Goal: Information Seeking & Learning: Check status

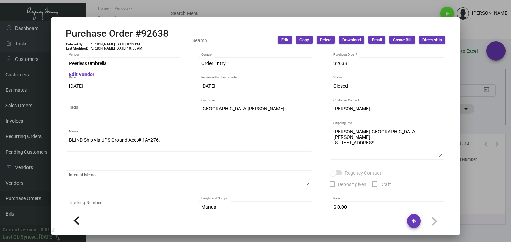
click at [487, 210] on div at bounding box center [255, 121] width 511 height 242
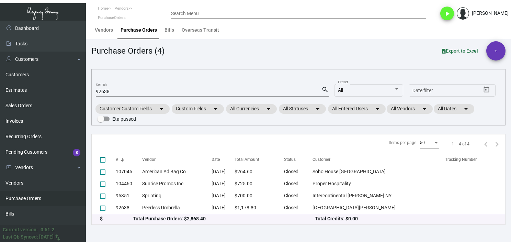
click at [103, 92] on input "92638" at bounding box center [209, 91] width 226 height 5
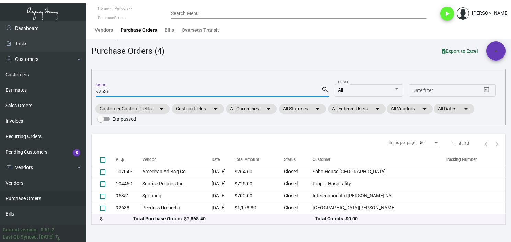
click at [103, 92] on input "92638" at bounding box center [209, 91] width 226 height 5
paste input "10786"
type input "107868"
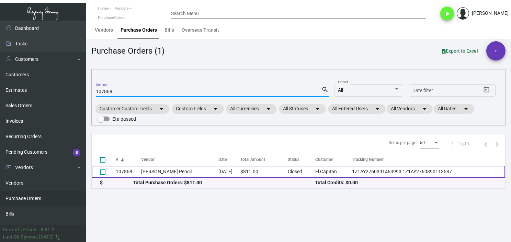
click at [139, 175] on td "107868" at bounding box center [128, 172] width 25 height 12
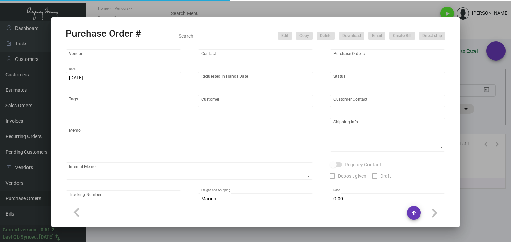
type input "[PERSON_NAME] Pencil"
type input "[PERSON_NAME]"
type input "107868"
type input "[DATE]"
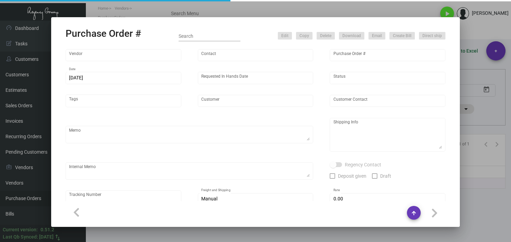
type input "El Capitan"
type input "[PERSON_NAME]"
type textarea "Reorder - Purchase Order #86926 / Please reach out to SH for UPS labels."
type textarea "El Capitan - [PERSON_NAME] [STREET_ADDRESS]"
type textarea "10/28 - AS ACH [DATE] Label provided to vendor to ship to hotel. UPS Ground Cos…"
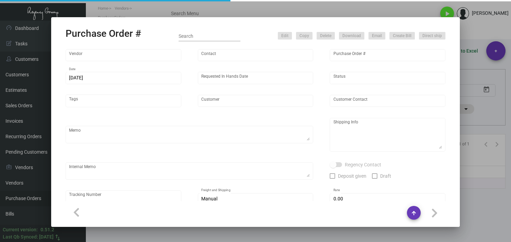
checkbox input "true"
type textarea "1Z1AY2760391463993 1Z1AY2760390113587"
type input "$ 0.00"
type input "United States Dollar $"
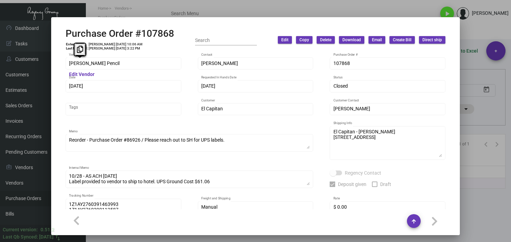
click at [55, 65] on mat-dialog-container "Purchase Order #107868 Entered By: [PERSON_NAME] [DATE] 10:06 AM Last Modified:…" at bounding box center [255, 126] width 409 height 218
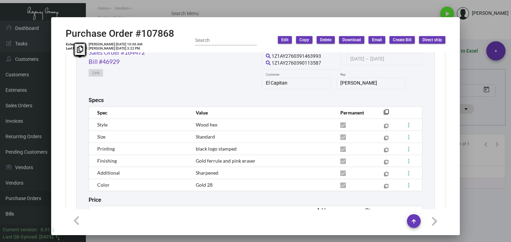
scroll to position [418, 0]
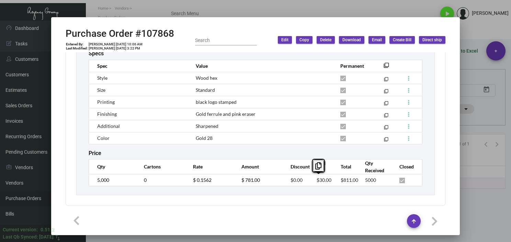
drag, startPoint x: 327, startPoint y: 179, endPoint x: 311, endPoint y: 179, distance: 16.5
click at [311, 179] on td "$30.00" at bounding box center [322, 180] width 24 height 12
copy span "$30.00"
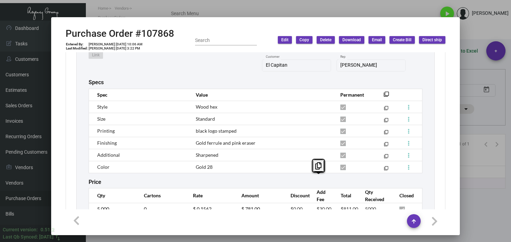
scroll to position [315, 0]
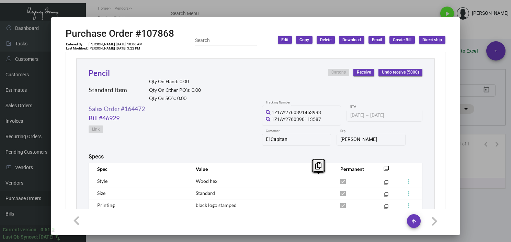
click at [140, 105] on link "Sales Order #164472" at bounding box center [117, 108] width 56 height 9
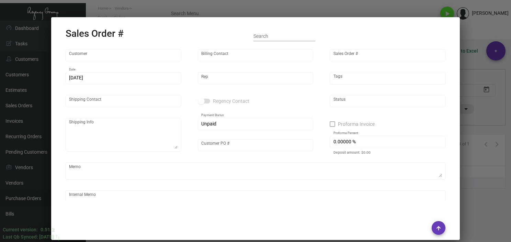
type input "El Capitan"
type input "Accounts Payable"
type input "164472"
type input "[DATE]"
type input "[PERSON_NAME]"
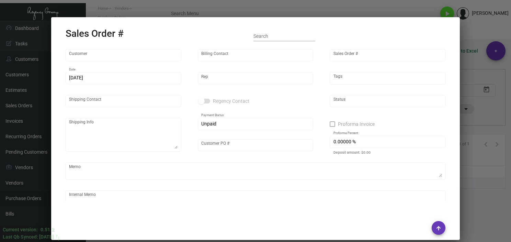
type input "[PERSON_NAME]"
type textarea "El Capitan - [PERSON_NAME] [STREET_ADDRESS]"
type input "[DATE]"
type textarea "Label provided to vendor to ship to hotel. UPS Ground Cost $61.06"
type input "United States Dollar $"
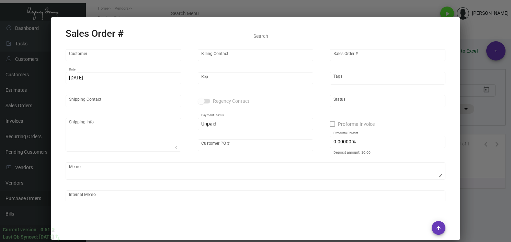
type input "$ 89.74"
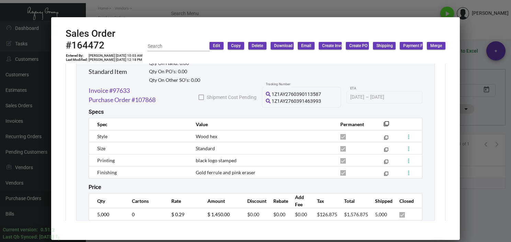
scroll to position [387, 0]
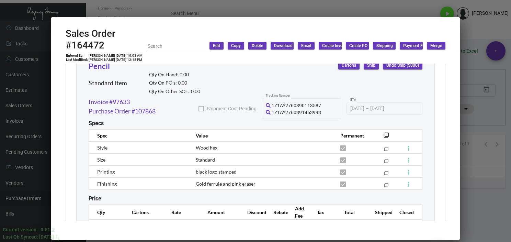
click at [471, 207] on div at bounding box center [255, 121] width 511 height 242
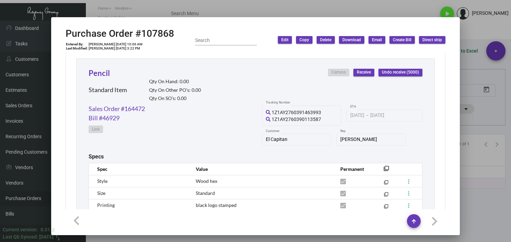
click at [503, 226] on div at bounding box center [255, 121] width 511 height 242
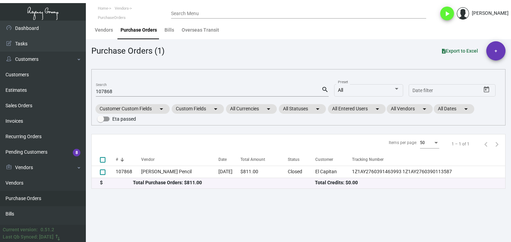
click at [104, 86] on div "107868 Search" at bounding box center [209, 91] width 226 height 11
click at [107, 91] on input "107868" at bounding box center [209, 91] width 226 height 5
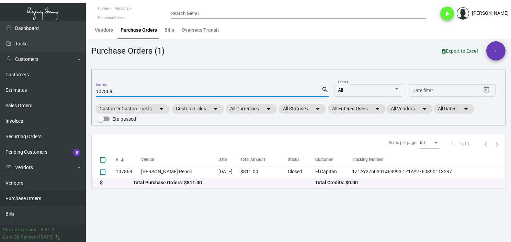
click at [107, 91] on input "107868" at bounding box center [209, 91] width 226 height 5
paste input "281"
type input "107281"
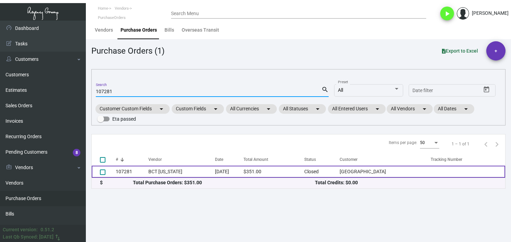
click at [142, 175] on td "107281" at bounding box center [132, 172] width 33 height 12
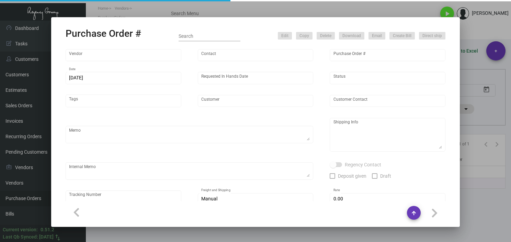
type input "BCT [US_STATE]"
type input "[PERSON_NAME]"
type input "107281"
type input "[DATE]"
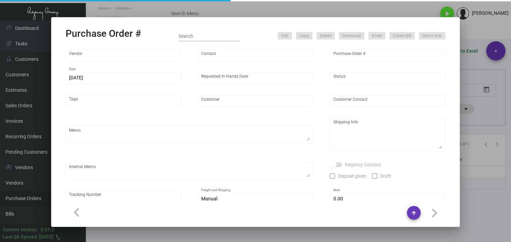
type input "[GEOGRAPHIC_DATA]"
type textarea "PLEASE SEND PDF PROOFS TO OUR ART TEAM; [EMAIL_ADDRESS][DOMAIN_NAME] WITH ME IN…"
type textarea "Regency Group LA [STREET_ADDRESS]"
type textarea "QUOTE DATE:[DATE] [DATE] Shipped from BCT by UPS Ground TK#1Z1AY2760394521343 C…"
checkbox input "true"
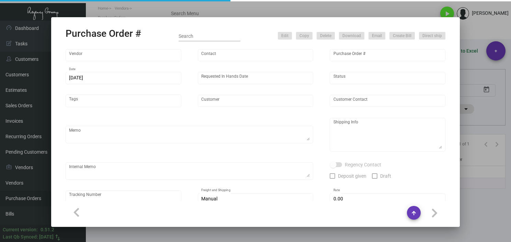
type input "$ 0.00"
type input "United States Dollar $"
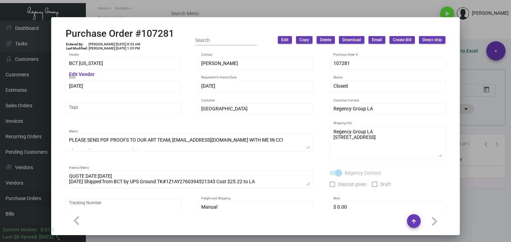
click at [123, 70] on div "BCT [US_STATE] Vendor Edit Vendor" at bounding box center [124, 66] width 116 height 19
click at [120, 50] on td "[PERSON_NAME] [DATE] 1:05 PM" at bounding box center [114, 48] width 53 height 4
click at [61, 62] on div "BCT [US_STATE] Vendor Edit Vendor [PERSON_NAME] Contact 107281 Purchase Order #…" at bounding box center [255, 130] width 396 height 157
click at [165, 10] on div at bounding box center [255, 121] width 511 height 242
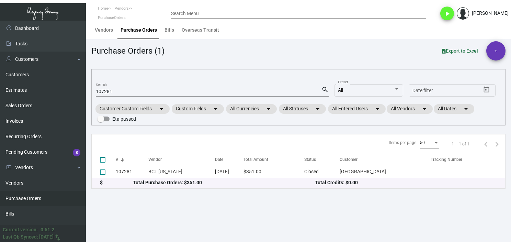
click at [112, 96] on mat-form-field "107281 Search search" at bounding box center [212, 90] width 233 height 21
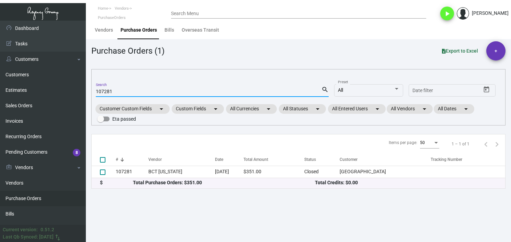
click at [108, 91] on input "107281" at bounding box center [209, 91] width 226 height 5
paste input "6644"
type input "106644"
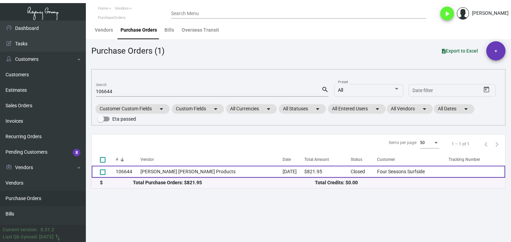
click at [164, 169] on td "[PERSON_NAME] [PERSON_NAME] Products" at bounding box center [211, 172] width 142 height 12
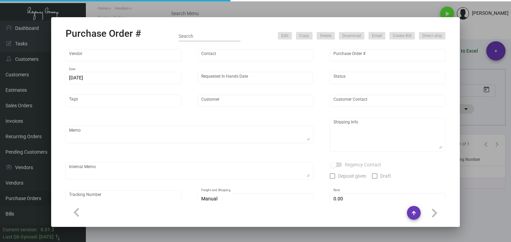
type input "[PERSON_NAME] [PERSON_NAME] Products"
type input "[PERSON_NAME]"
type input "106644"
type input "[DATE]"
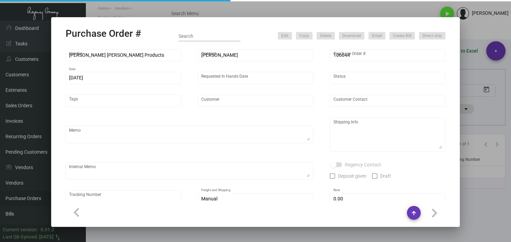
type input "Four Seasons Surfside"
type input "[PERSON_NAME]"
type textarea "BLIND Ship via UPS Ground Acct# 1AY276."
type textarea "Attn: [PERSON_NAME] Four Seasons Surf Club [STREET_ADDRESS][PERSON_NAME]"
type input "$ 6.95"
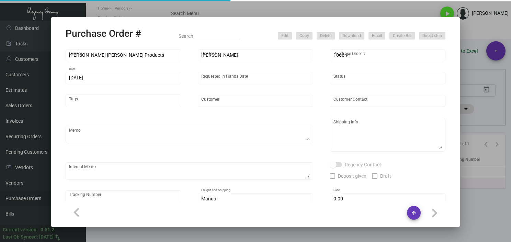
type input "United States Dollar $"
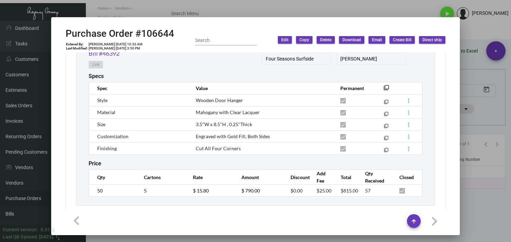
scroll to position [399, 0]
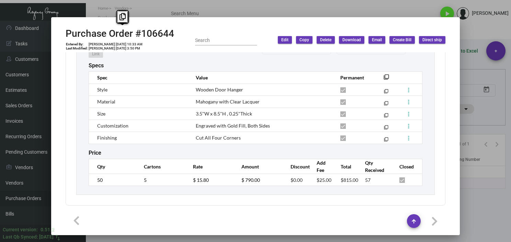
drag, startPoint x: 179, startPoint y: 32, endPoint x: 66, endPoint y: 32, distance: 112.7
click at [66, 32] on div "Purchase Order #106644 Entered By: [PERSON_NAME] [DATE] 10:33 AM Last Modified:…" at bounding box center [256, 40] width 380 height 24
copy h2 "Purchase Order #106644"
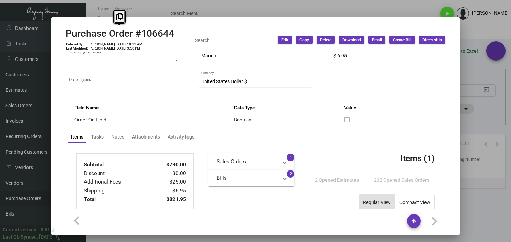
scroll to position [0, 0]
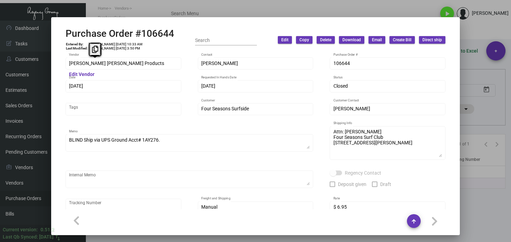
click at [44, 63] on div "Purchase Order #106644 Entered By: [PERSON_NAME] [DATE] 10:33 AM Last Modified:…" at bounding box center [255, 121] width 511 height 242
click at [140, 100] on div "[PERSON_NAME] [PERSON_NAME] Products Vendor Edit Vendor [PERSON_NAME] Contact 1…" at bounding box center [256, 151] width 380 height 191
drag, startPoint x: 121, startPoint y: 44, endPoint x: 108, endPoint y: 44, distance: 13.7
click at [108, 44] on td "[PERSON_NAME] [DATE] 10:33 AM" at bounding box center [115, 44] width 55 height 4
copy td "[DATE]"
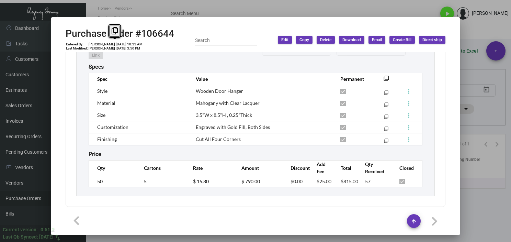
scroll to position [399, 0]
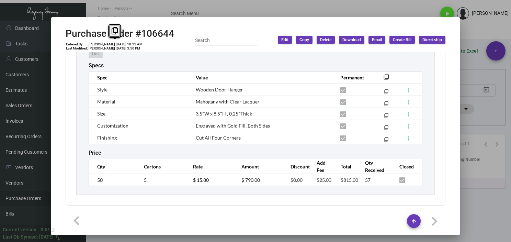
click at [86, 180] on div "Door Hanger - Wooden Standard Item Qty On Hand: 0.00 Qty On Other PO’s: 0.00 Qt…" at bounding box center [255, 84] width 359 height 221
click at [183, 180] on tr "50 5 $ 15.80 $ 790.00 $0.00 $25.00 $815.00 57" at bounding box center [256, 180] width 334 height 12
drag, startPoint x: 330, startPoint y: 182, endPoint x: 308, endPoint y: 182, distance: 21.6
click at [308, 182] on tr "50 5 $ 15.80 $ 790.00 $0.00 $25.00 $815.00 57" at bounding box center [256, 180] width 334 height 12
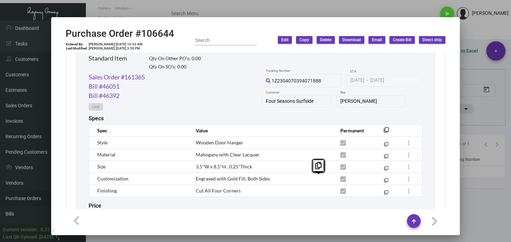
scroll to position [296, 0]
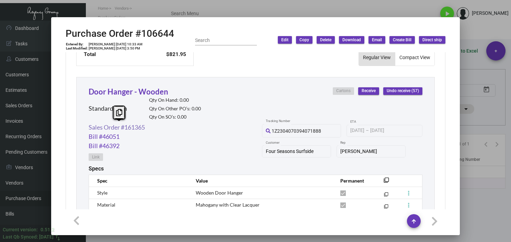
drag, startPoint x: 155, startPoint y: 127, endPoint x: 90, endPoint y: 127, distance: 65.3
click at [90, 127] on div "Sales Order #161365 Bill #46051 Bill #46392 Link 1Z2304070394071888 Tracking Nu…" at bounding box center [256, 144] width 334 height 43
drag, startPoint x: 90, startPoint y: 127, endPoint x: 179, endPoint y: 129, distance: 88.6
click at [179, 129] on div "Sales Order #161365 Bill #46051 Bill #46392 Link 1Z2304070394071888 Tracking Nu…" at bounding box center [256, 144] width 334 height 43
click at [169, 128] on div "Sales Order #161365 Bill #46051 Bill #46392 Link 1Z2304070394071888 Tracking Nu…" at bounding box center [256, 144] width 334 height 43
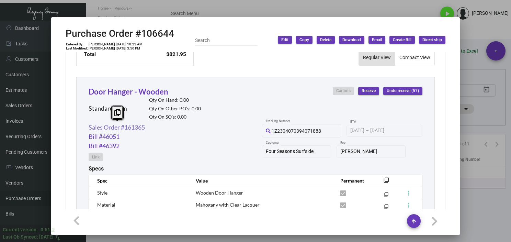
drag, startPoint x: 154, startPoint y: 126, endPoint x: 90, endPoint y: 128, distance: 64.3
click at [90, 128] on div "Sales Order #161365 Bill #46051 Bill #46392 Link 1Z2304070394071888 Tracking Nu…" at bounding box center [256, 144] width 334 height 43
copy link "Sales Order #161365"
click at [142, 126] on link "Sales Order #161365" at bounding box center [117, 127] width 56 height 9
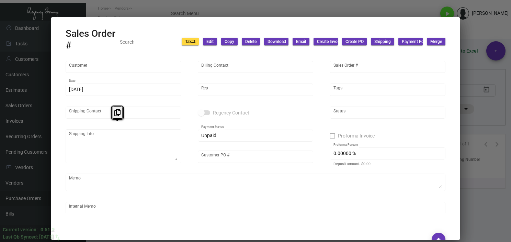
type input "Four Seasons Surfside"
type input "Accounts Payable"
type input "161365"
type input "[DATE]"
type input "[PERSON_NAME]"
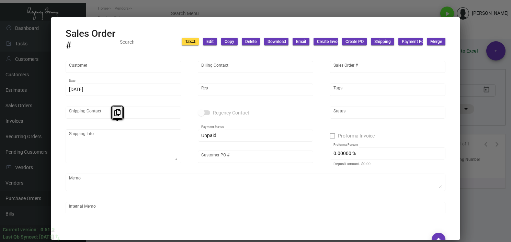
type input "[PERSON_NAME]"
type textarea "Attn: [PERSON_NAME] Four Seasons Surf Club [STREET_ADDRESS][PERSON_NAME]"
type input "MFL0094704"
type input "United States Dollar $"
type input "$ 84.14"
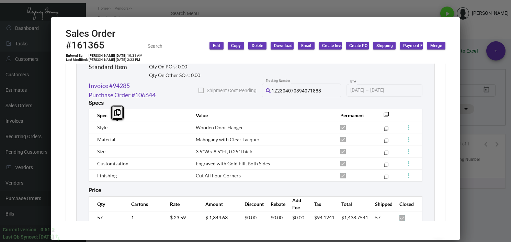
scroll to position [437, 0]
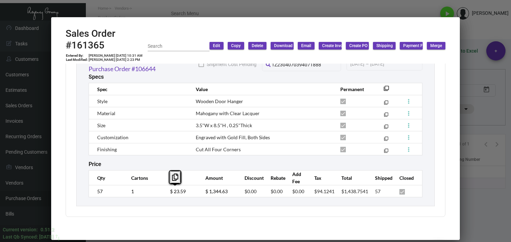
click at [153, 195] on tr "57 1 $ 23.59 $ 1,344.63 $0.00 $0.00 $0.00 $94.1241 $1,438.7541 57" at bounding box center [256, 191] width 334 height 12
click at [482, 206] on div at bounding box center [255, 121] width 511 height 242
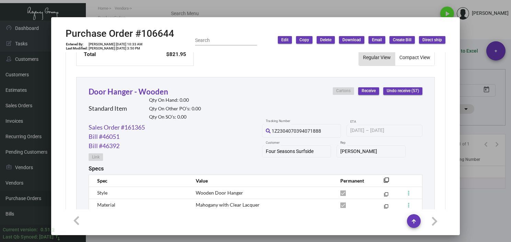
click at [482, 196] on div at bounding box center [255, 121] width 511 height 242
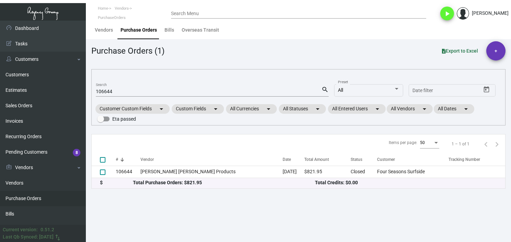
click at [102, 89] on input "106644" at bounding box center [209, 91] width 226 height 5
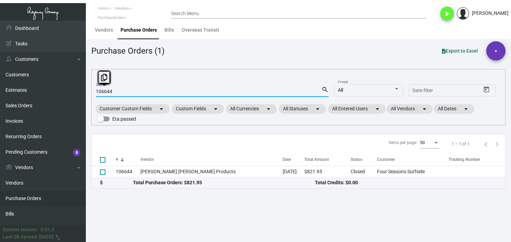
click at [102, 89] on input "106644" at bounding box center [209, 91] width 226 height 5
paste input "99388"
type input "99388"
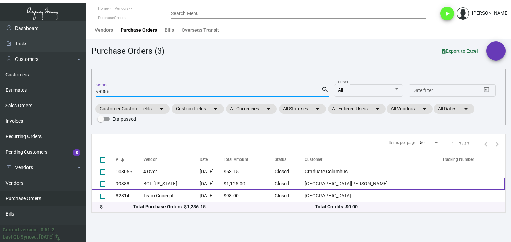
click at [157, 185] on td "BCT [US_STATE]" at bounding box center [171, 184] width 56 height 12
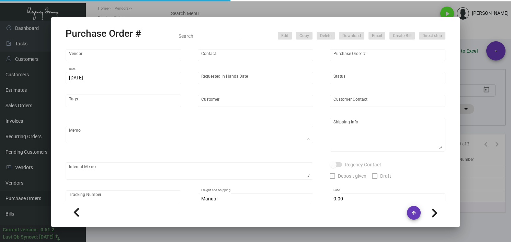
type input "BCT [US_STATE]"
type input "[PERSON_NAME]"
type input "99388"
type input "[DATE]"
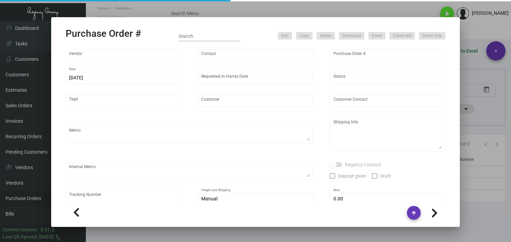
type input "[GEOGRAPHIC_DATA][PERSON_NAME]"
type input "[PERSON_NAME]"
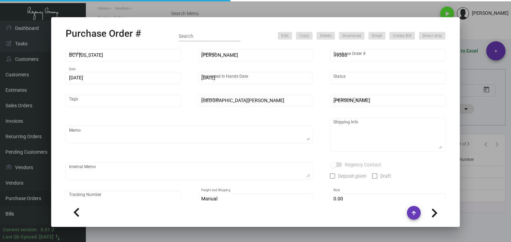
type textarea "***ANY PRICE DISCREPANCY MUST BE CALLED OUT PRIOR TO PROCEEDING WITH THIS ORDER…"
type textarea "[GEOGRAPHIC_DATA][PERSON_NAME] - [PERSON_NAME] [STREET_ADDRESS][US_STATE]"
type input "$ 0.00"
type input "United States Dollar $"
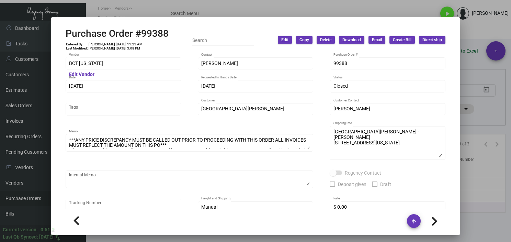
click at [471, 221] on div at bounding box center [255, 121] width 511 height 242
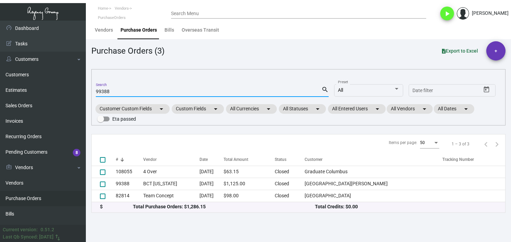
click at [106, 92] on input "99388" at bounding box center [209, 91] width 226 height 5
paste input "102814"
type input "102814"
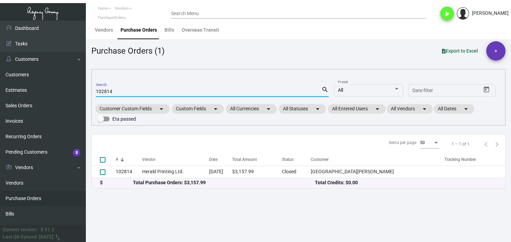
click at [152, 178] on div "$ Total Purchase Orders: $3,157.99 Total Credits: $0.00" at bounding box center [299, 183] width 414 height 10
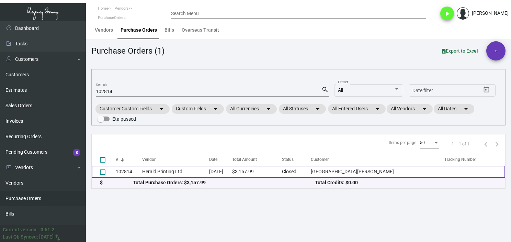
click at [155, 173] on td "Herald Printing Ltd." at bounding box center [175, 172] width 67 height 12
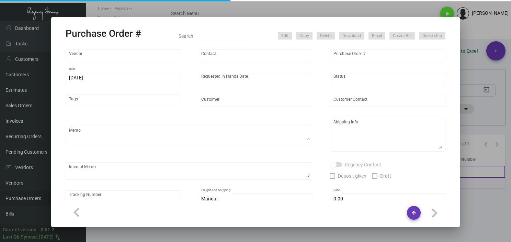
type input "Herald Printing Ltd."
type input "[PERSON_NAME]"
type input "102814"
type input "[DATE]"
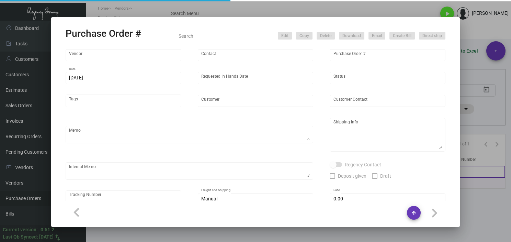
type input "[GEOGRAPHIC_DATA][PERSON_NAME]"
type input "[PERSON_NAME]"
type textarea "***ANY PRICE DISCREPANCY MUST BE CALLED OUT PRIOR TO PROCEEDING WITH THIS ORDER…"
type textarea "[GEOGRAPHIC_DATA][PERSON_NAME] - [PERSON_NAME] [STREET_ADDRESS][US_STATE]"
type textarea "1.5 - Requested for an update/ pending response. // Vendor noted that it's on t…"
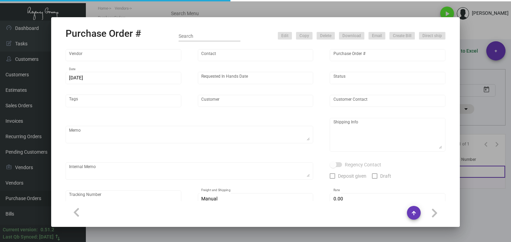
type input "$ 0.00"
type input "United States Dollar $"
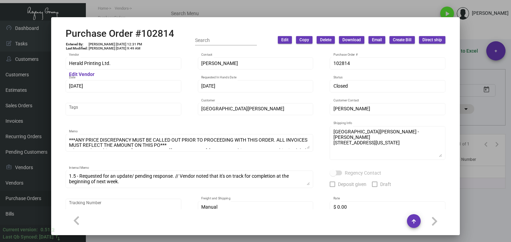
click at [472, 203] on div at bounding box center [255, 121] width 511 height 242
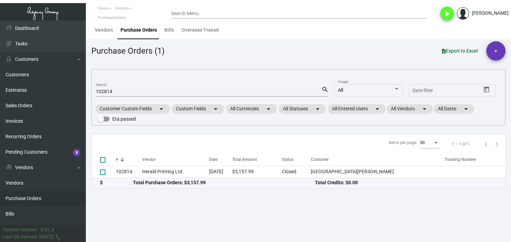
click at [99, 90] on input "102814" at bounding box center [209, 91] width 226 height 5
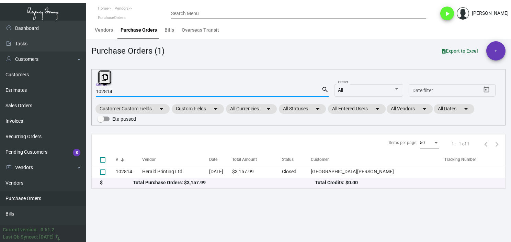
click at [99, 90] on input "102814" at bounding box center [209, 91] width 226 height 5
paste input "99386"
type input "99386"
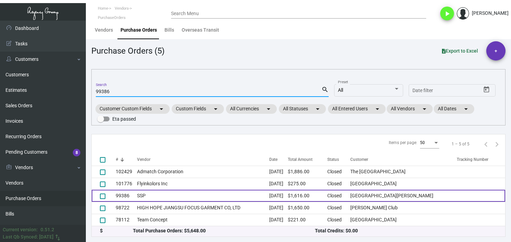
click at [161, 196] on td "SSP" at bounding box center [203, 196] width 133 height 12
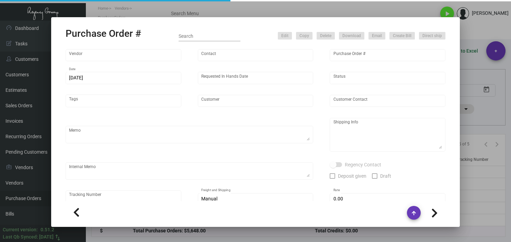
type input "SSP"
type input "[PERSON_NAME]"
type input "99386"
type input "[DATE]"
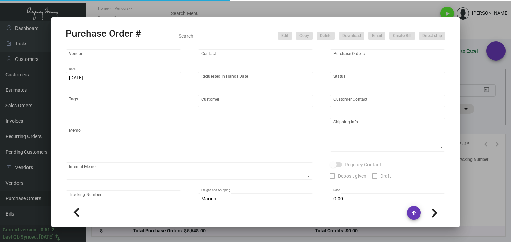
type input "[GEOGRAPHIC_DATA][PERSON_NAME]"
type input "[PERSON_NAME]"
type textarea "***ANY PRICE DISCREPANCY MUST BE CALLED OUT PRIOR TO PROCEEDING WITH THIS ORDER…"
type textarea "[GEOGRAPHIC_DATA][PERSON_NAME] - [PERSON_NAME] [STREET_ADDRESS][US_STATE]"
type input "$ 0.00"
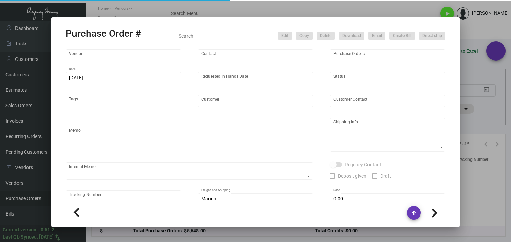
type input "United States Dollar $"
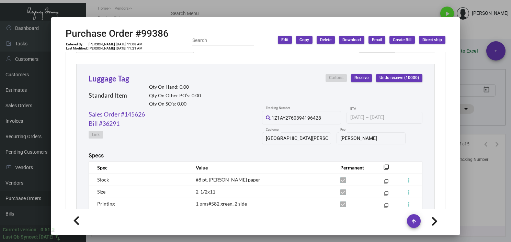
scroll to position [390, 0]
